Goal: Ask a question

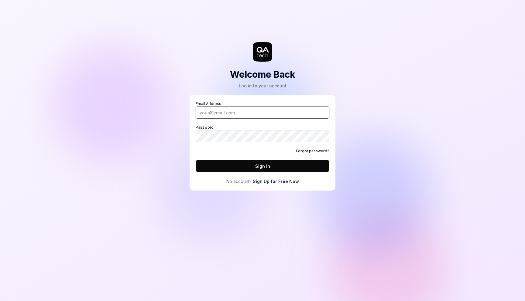
type input "[EMAIL_ADDRESS][DOMAIN_NAME]"
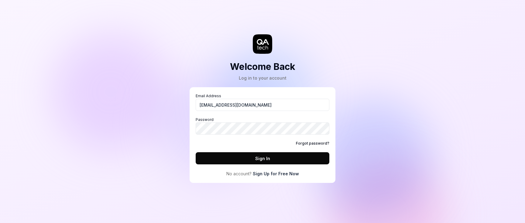
click at [276, 156] on button "Sign In" at bounding box center [263, 158] width 134 height 12
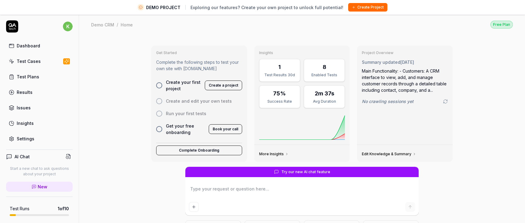
click at [223, 86] on button "Create a project" at bounding box center [223, 85] width 37 height 10
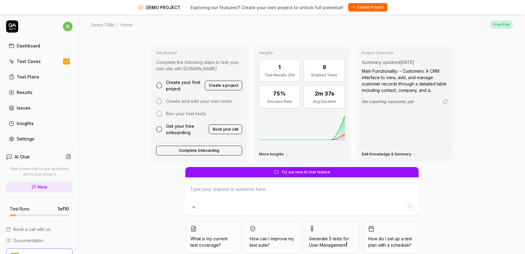
click at [45, 181] on div "AI Chat Start a new chat to ask questions about your project New" at bounding box center [39, 173] width 67 height 47
click at [45, 186] on span "New" at bounding box center [43, 186] width 10 height 6
type textarea "*"
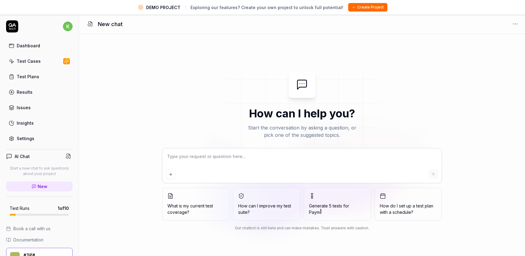
click at [213, 45] on textarea at bounding box center [302, 159] width 272 height 15
type textarea "*"
type textarea "w"
type textarea "*"
type textarea "wh"
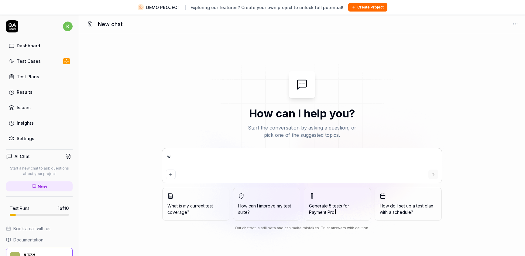
type textarea "*"
type textarea "wha"
type textarea "*"
type textarea "what"
type textarea "*"
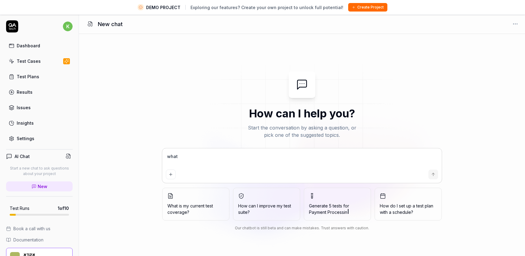
type textarea "what"
type textarea "*"
type textarea "what u"
type textarea "*"
type textarea "what up"
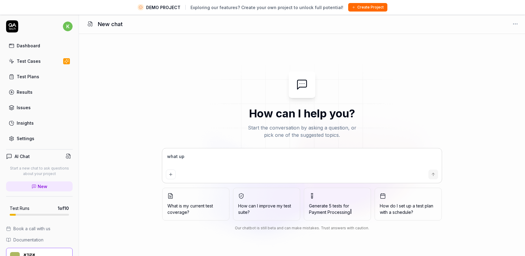
type textarea "*"
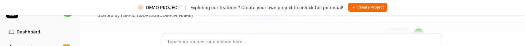
scroll to position [120, 0]
type textarea "*"
